Goal: Information Seeking & Learning: Understand process/instructions

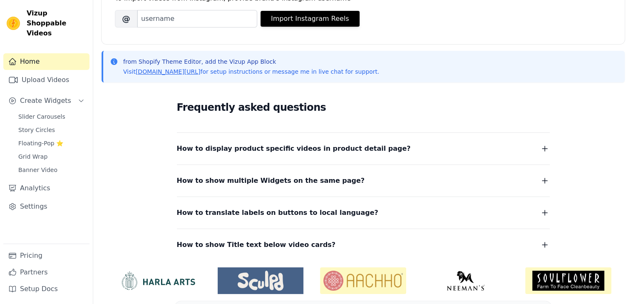
scroll to position [163, 0]
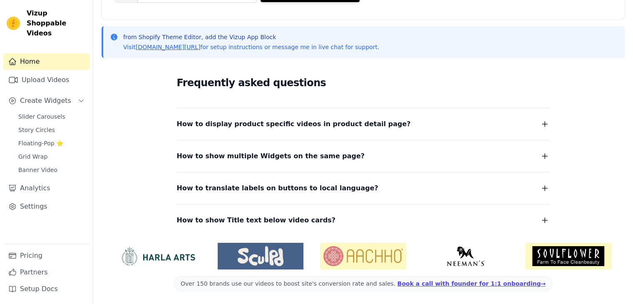
click at [272, 122] on span "How to display product specific videos in product detail page?" at bounding box center [294, 124] width 234 height 12
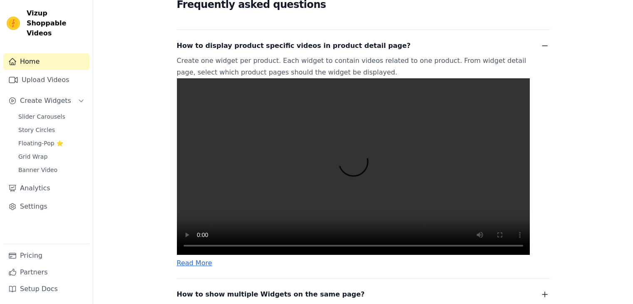
scroll to position [243, 0]
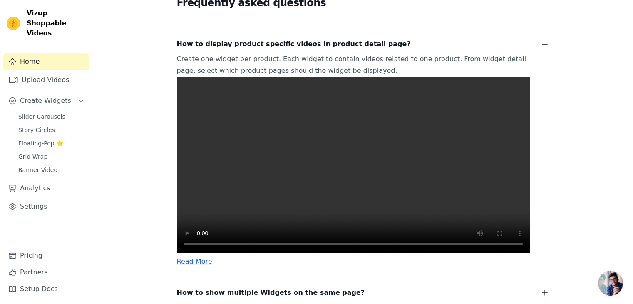
click at [456, 197] on video at bounding box center [353, 165] width 353 height 177
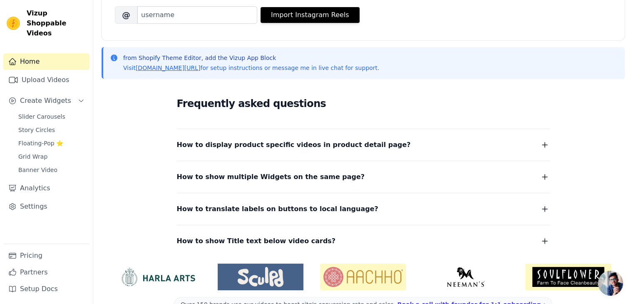
scroll to position [141, 0]
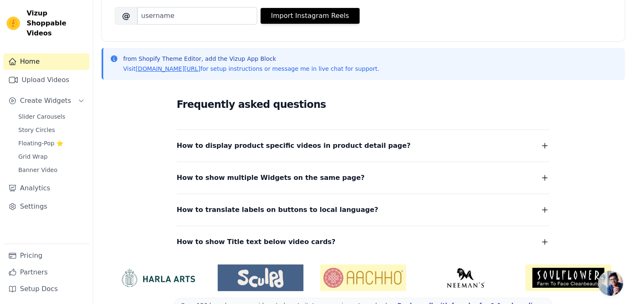
click at [474, 150] on button "How to display product specific videos in product detail page?" at bounding box center [363, 146] width 373 height 12
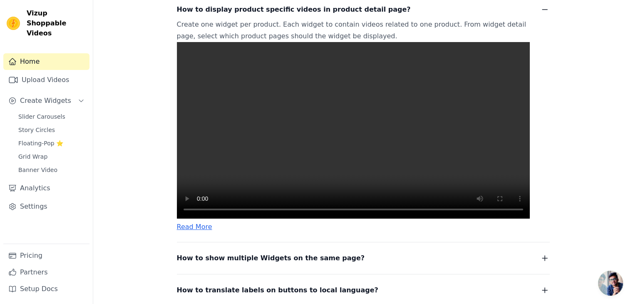
scroll to position [278, 0]
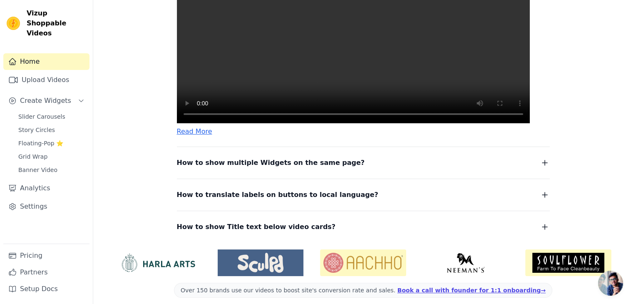
click at [306, 169] on span "How to show multiple Widgets on the same page?" at bounding box center [271, 163] width 188 height 12
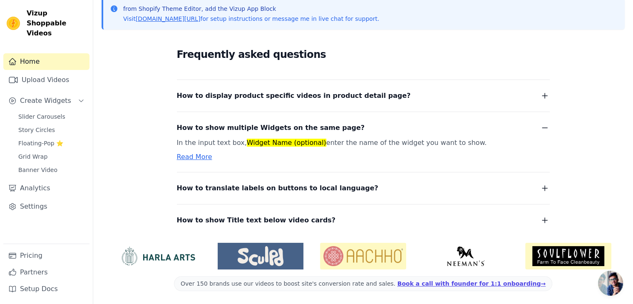
click at [440, 180] on div "How to translate labels on buttons to local language? To translate labels on bu…" at bounding box center [363, 183] width 373 height 22
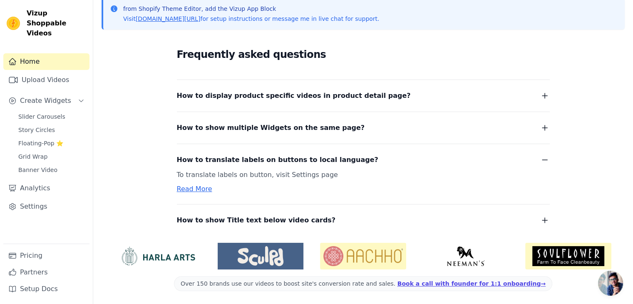
click at [296, 219] on span "How to show Title text below video cards?" at bounding box center [256, 220] width 159 height 12
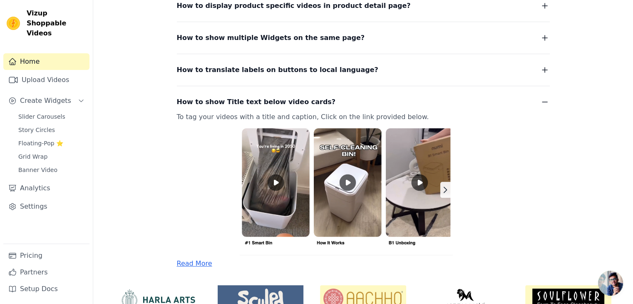
scroll to position [282, 0]
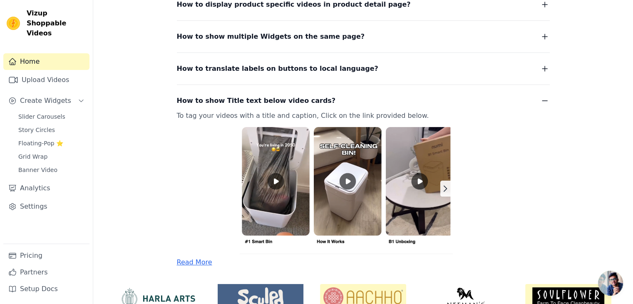
click at [331, 189] on img at bounding box center [353, 188] width 353 height 132
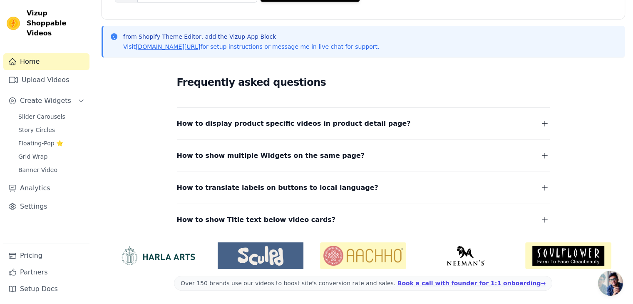
scroll to position [163, 0]
click at [290, 222] on span "How to show Title text below video cards?" at bounding box center [256, 220] width 159 height 12
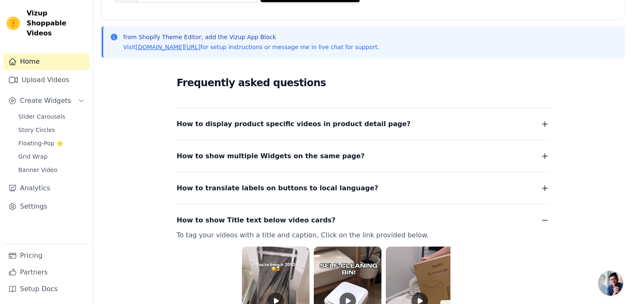
scroll to position [324, 0]
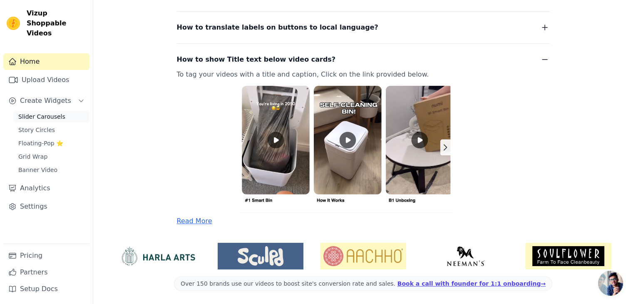
click at [57, 112] on span "Slider Carousels" at bounding box center [41, 116] width 47 height 8
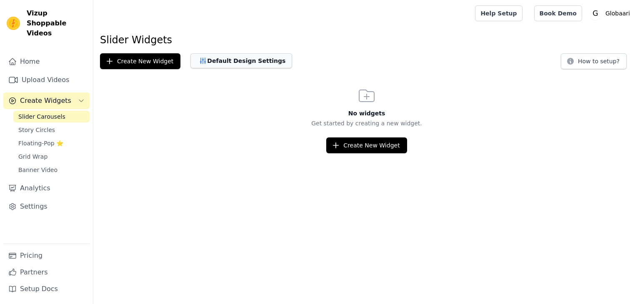
click at [227, 62] on button "Default Design Settings" at bounding box center [241, 60] width 102 height 15
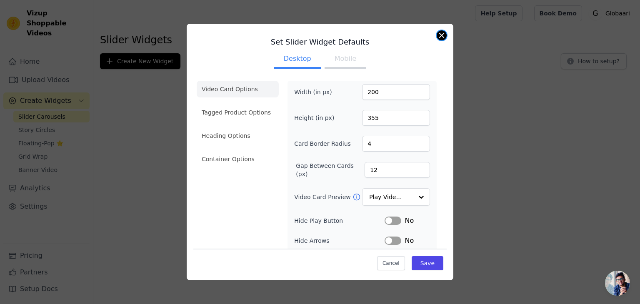
click at [439, 35] on button "Close modal" at bounding box center [441, 35] width 10 height 10
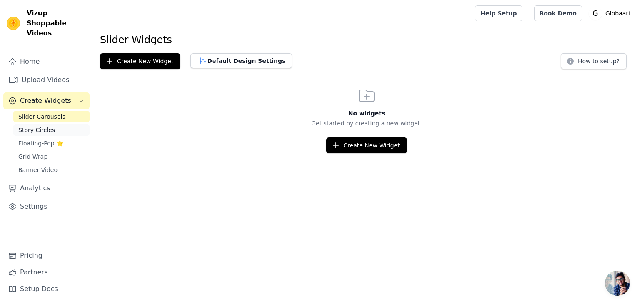
click at [54, 124] on link "Story Circles" at bounding box center [51, 130] width 76 height 12
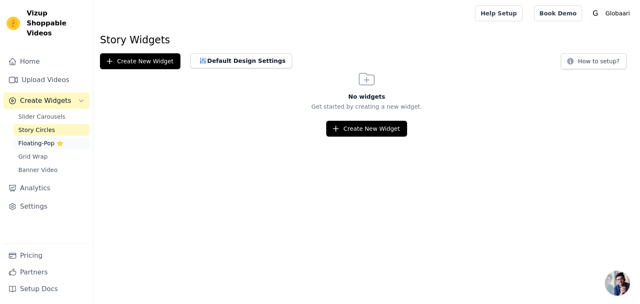
click at [63, 137] on link "Floating-Pop ⭐" at bounding box center [51, 143] width 76 height 12
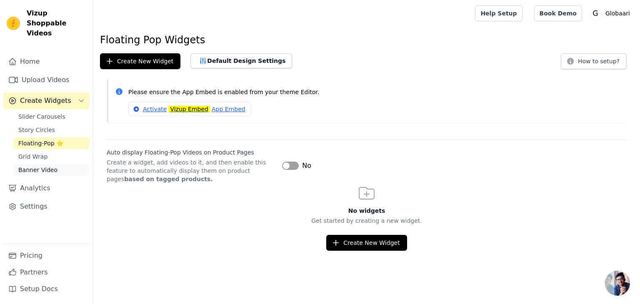
click at [46, 166] on span "Banner Video" at bounding box center [37, 170] width 39 height 8
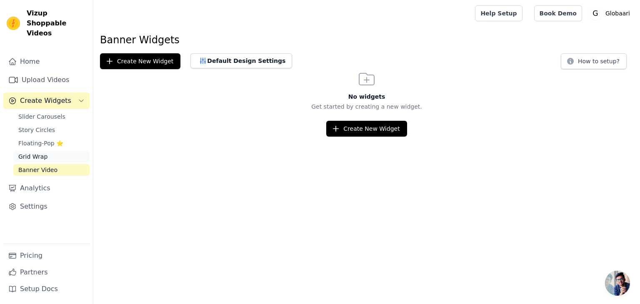
click at [59, 151] on link "Grid Wrap" at bounding box center [51, 157] width 76 height 12
